Goal: Find specific page/section: Find specific page/section

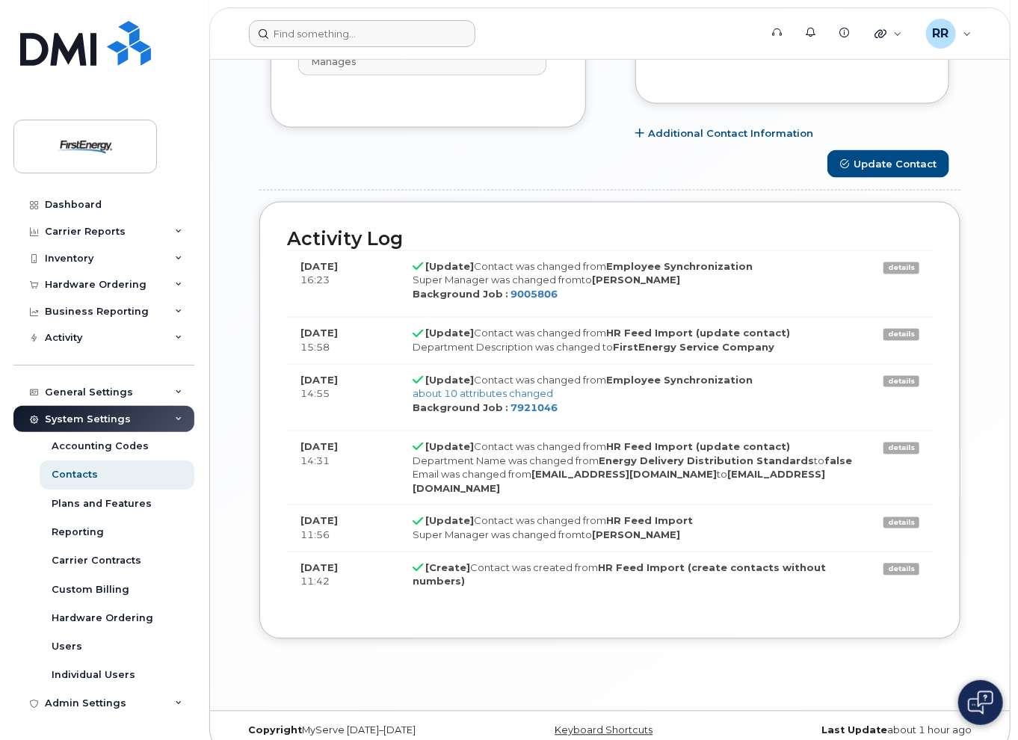
scroll to position [45, 0]
click at [344, 40] on input at bounding box center [362, 33] width 227 height 27
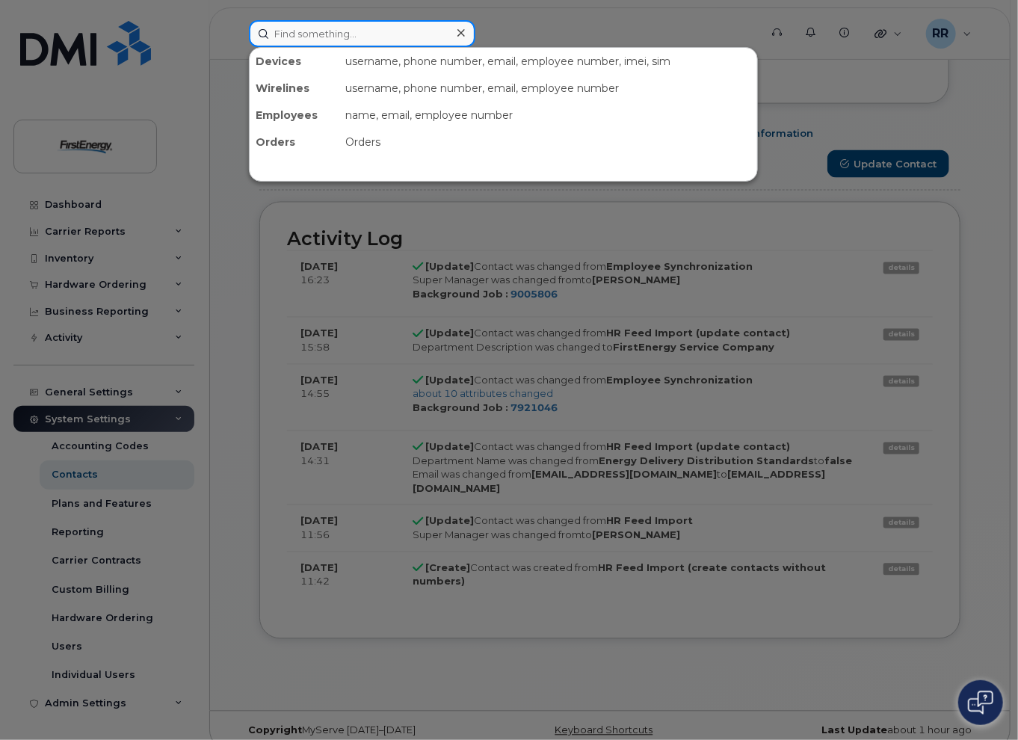
paste input "Rohrer"
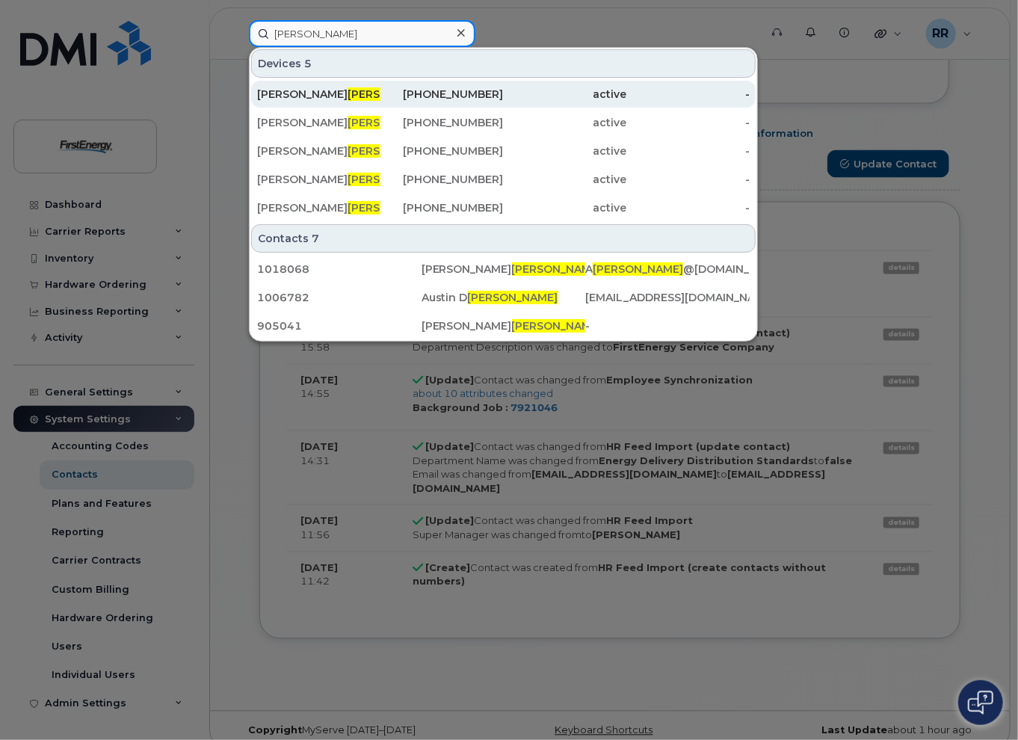
type input "Rohrer"
click at [348, 90] on span "ROHRER" at bounding box center [393, 93] width 90 height 13
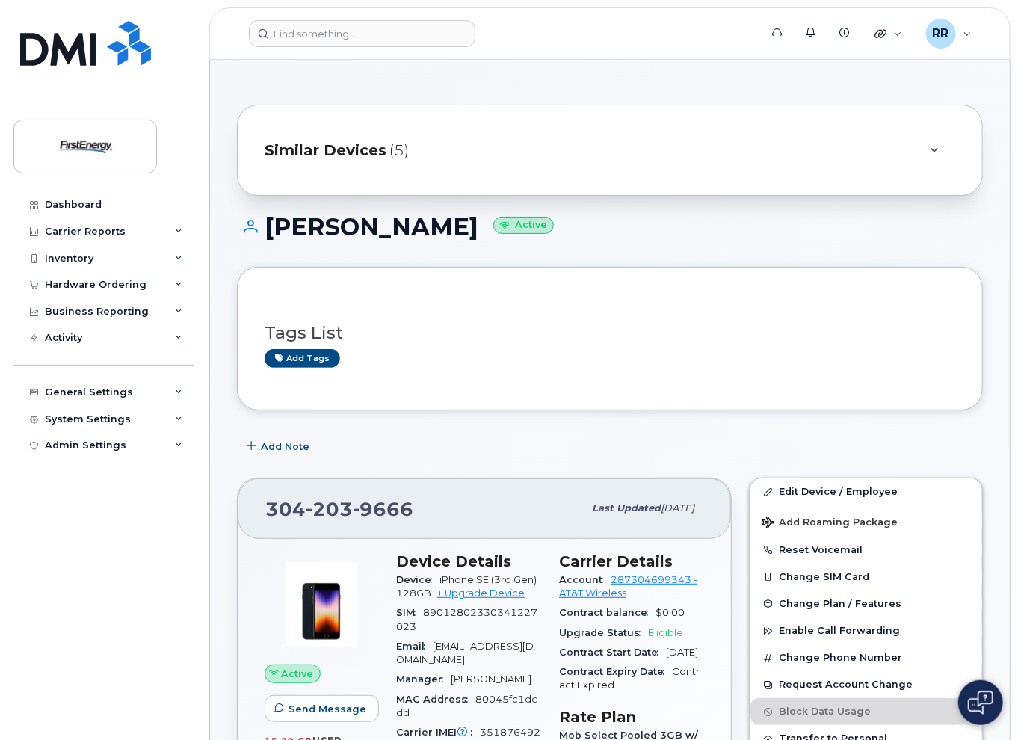
click at [477, 150] on div "Similar Devices (5)" at bounding box center [589, 150] width 649 height 36
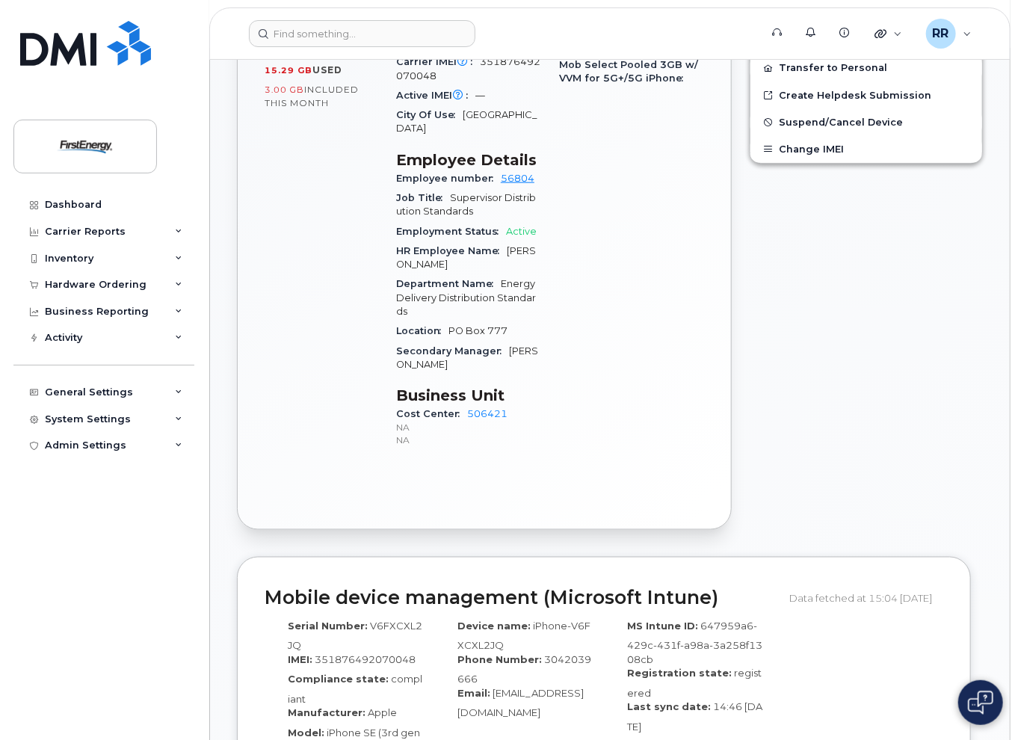
scroll to position [523, 0]
